Goal: Navigation & Orientation: Go to known website

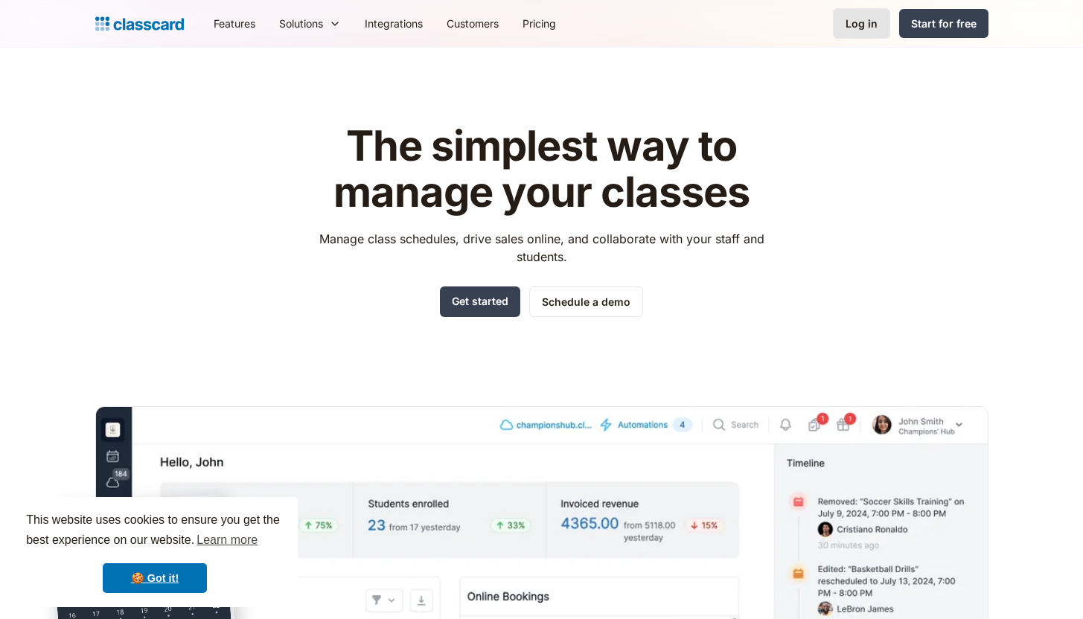
click at [859, 23] on div "Log in" at bounding box center [862, 24] width 32 height 16
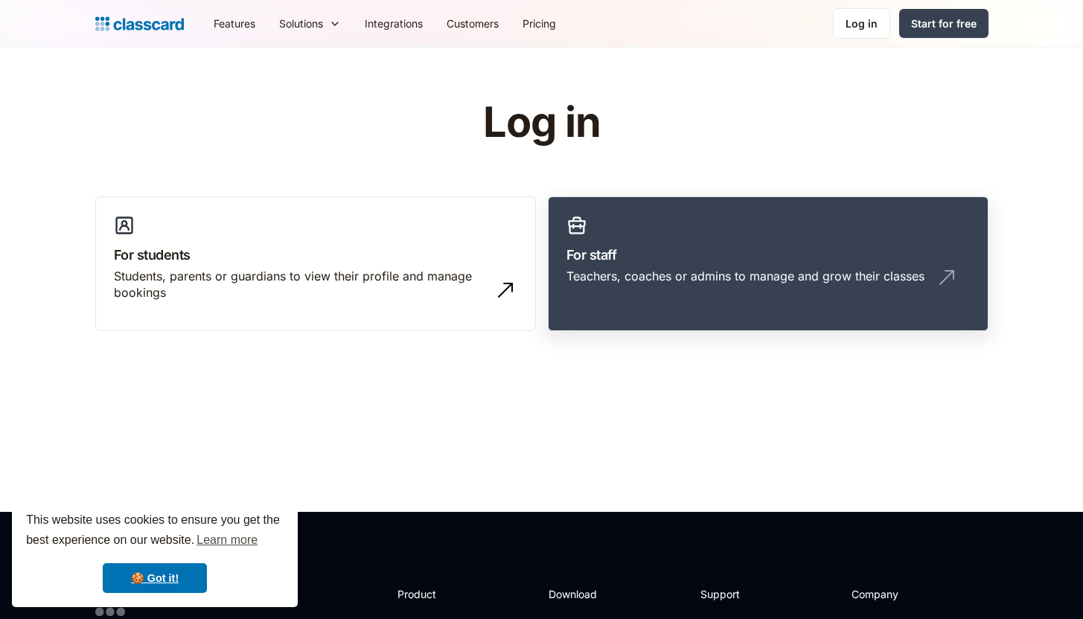
click at [624, 270] on div "Teachers, coaches or admins to manage and grow their classes" at bounding box center [745, 276] width 358 height 16
